Goal: Check status: Check status

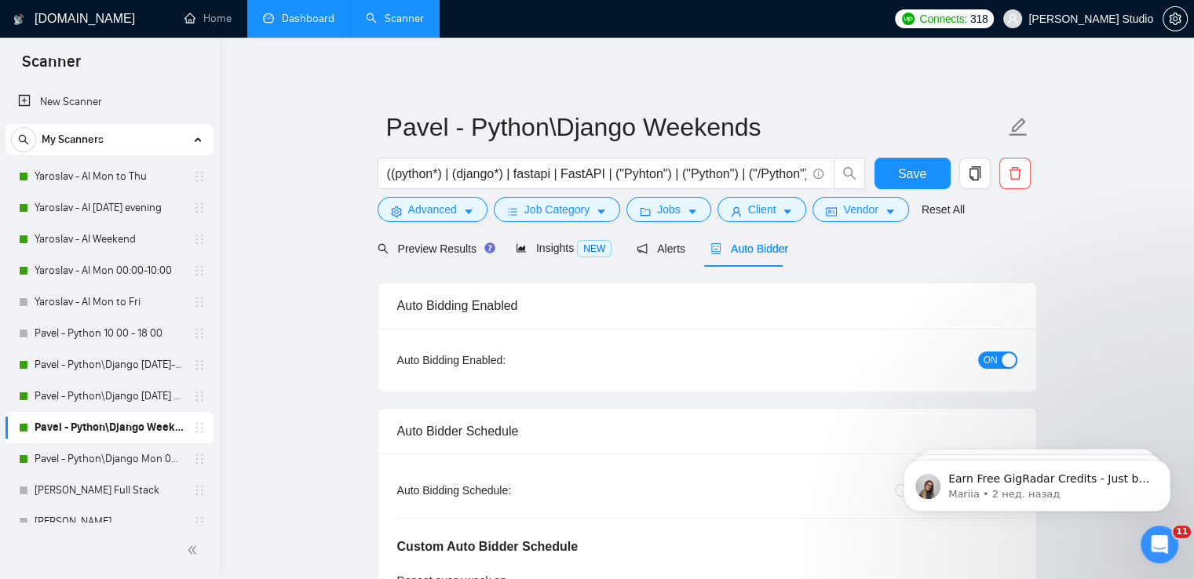
click at [309, 12] on link "Dashboard" at bounding box center [298, 18] width 71 height 13
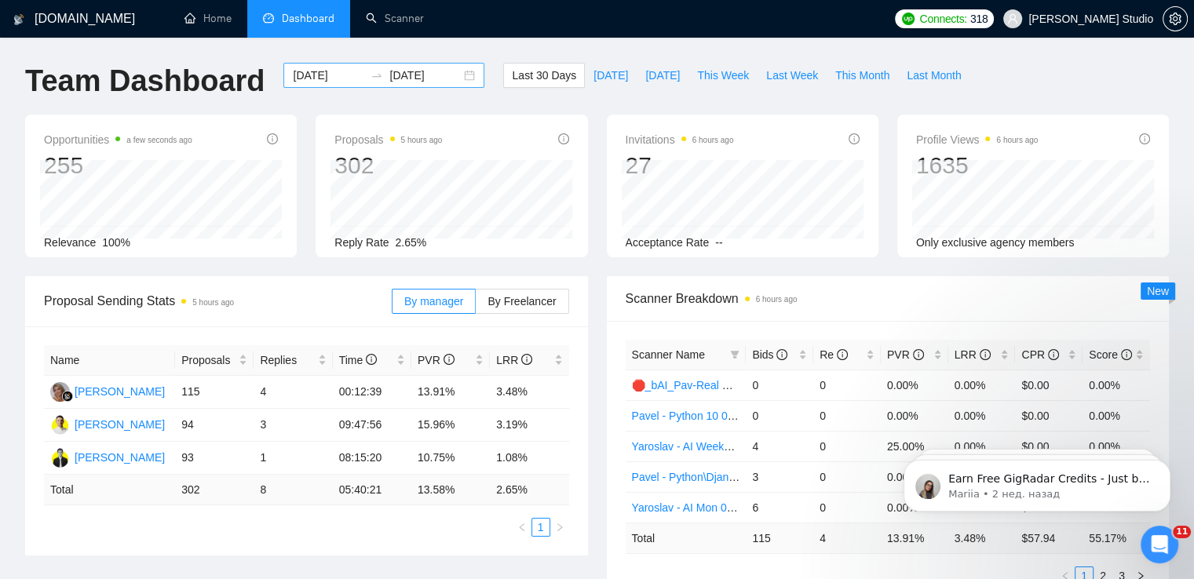
click at [457, 75] on div "[DATE] [DATE]" at bounding box center [383, 75] width 201 height 25
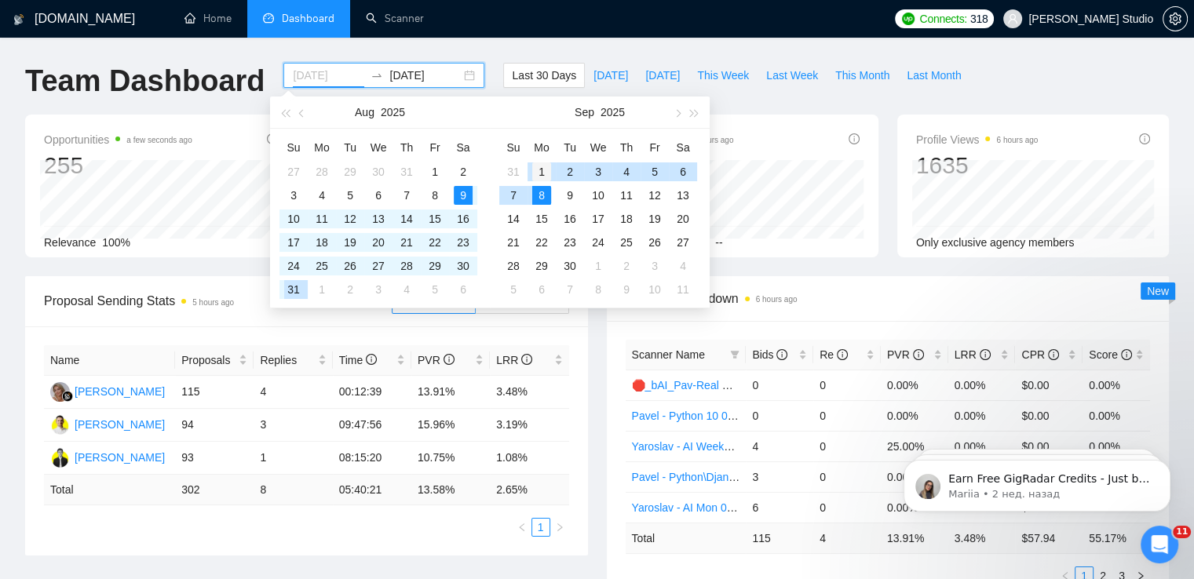
type input "[DATE]"
click at [543, 171] on div "1" at bounding box center [541, 172] width 19 height 19
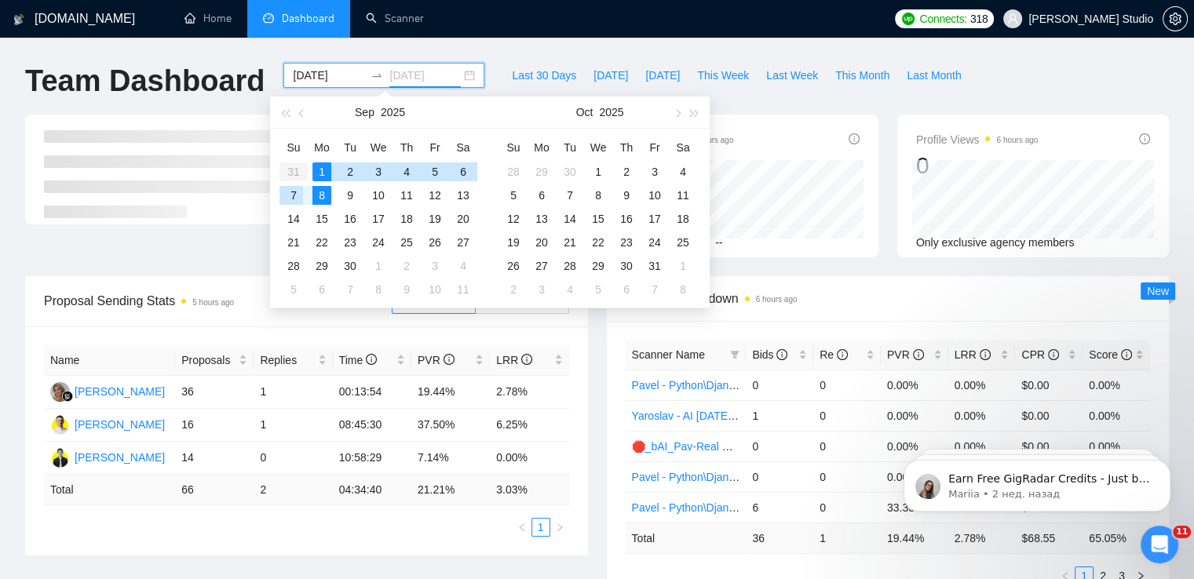
type input "[DATE]"
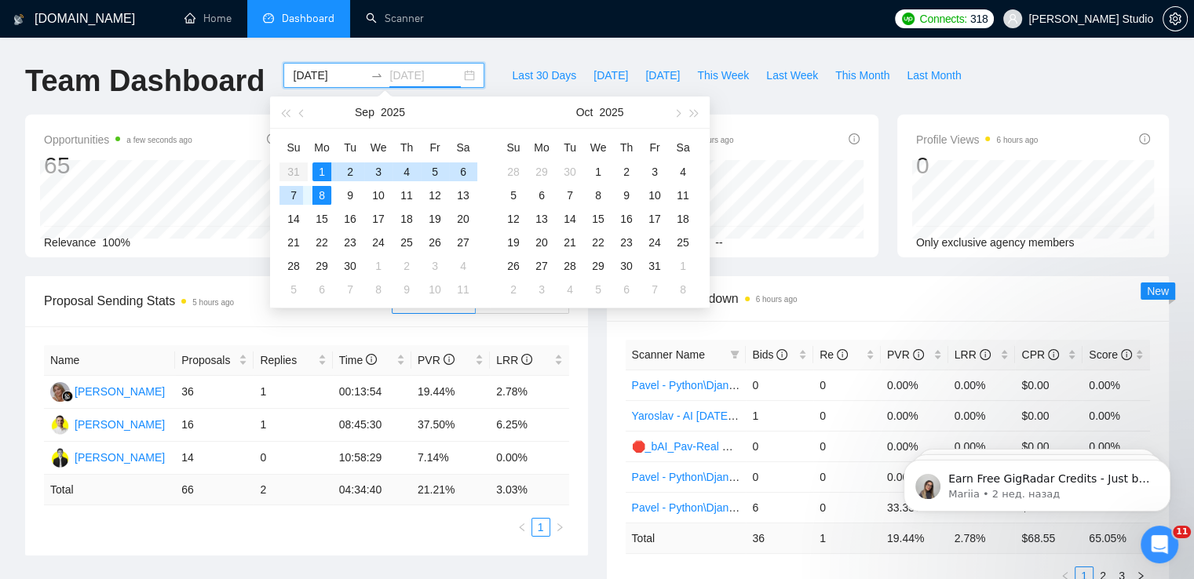
click at [295, 193] on div "7" at bounding box center [293, 195] width 19 height 19
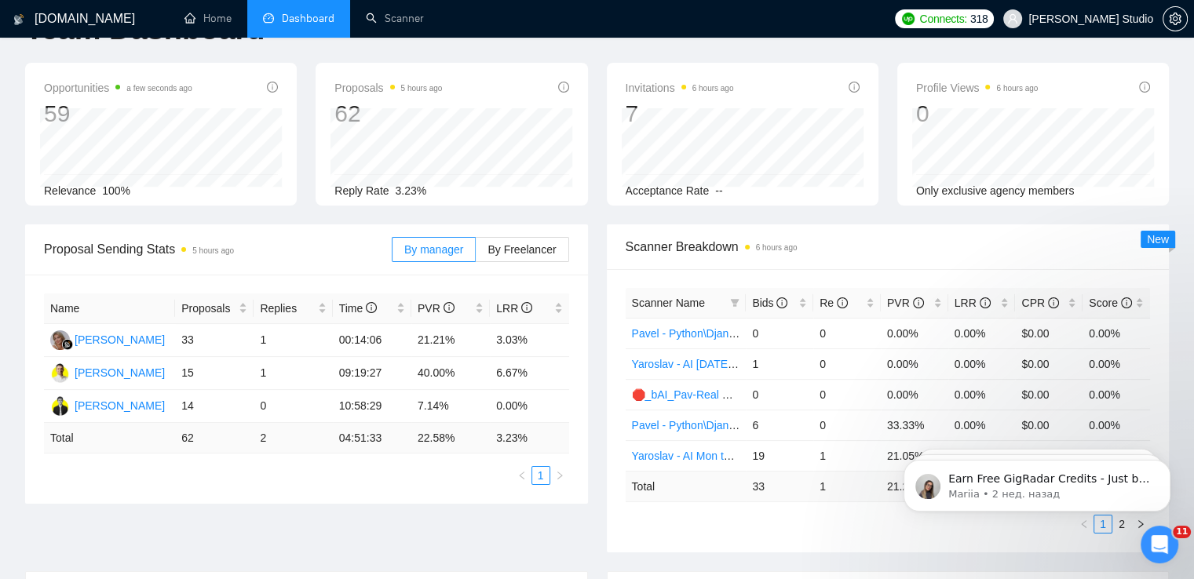
scroll to position [79, 0]
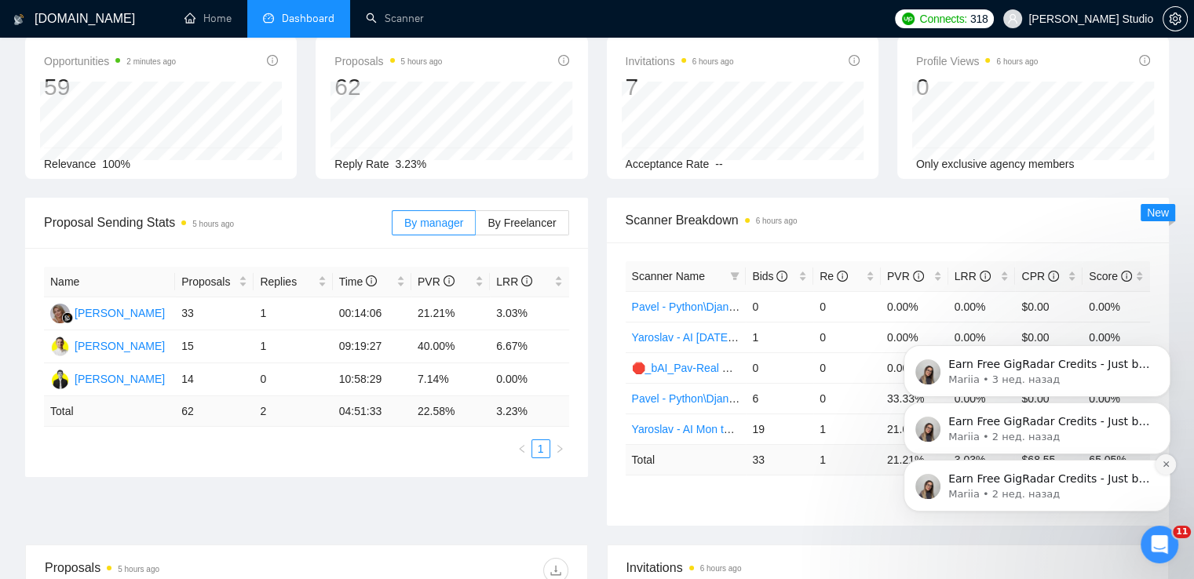
click at [1167, 470] on button "Dismiss notification" at bounding box center [1166, 465] width 20 height 20
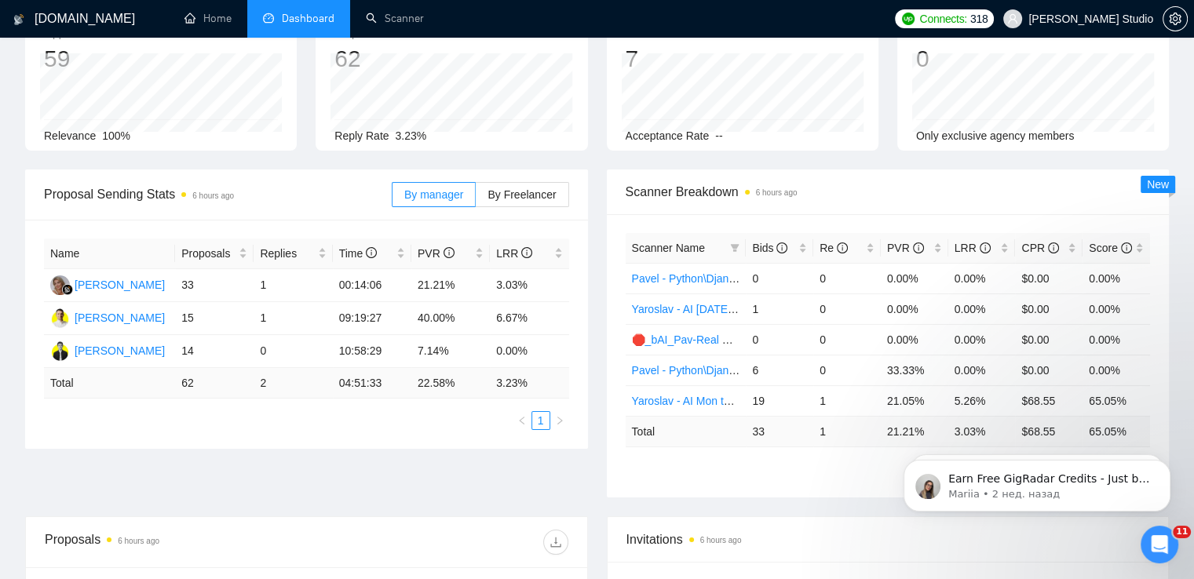
scroll to position [236, 0]
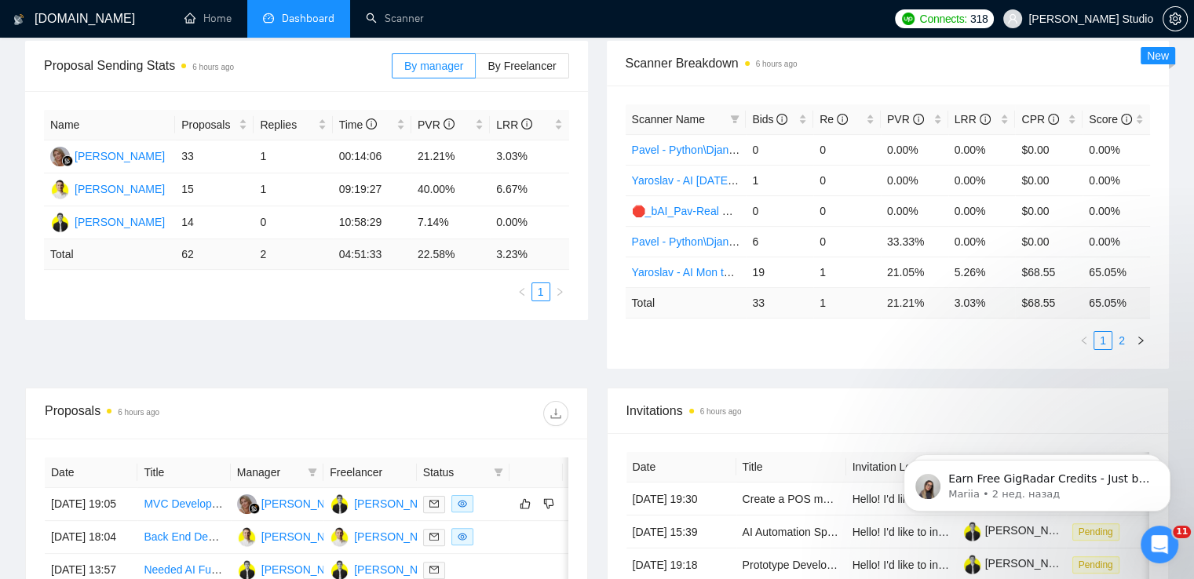
click at [1124, 342] on link "2" at bounding box center [1121, 340] width 17 height 17
click at [1102, 337] on link "1" at bounding box center [1103, 340] width 17 height 17
